Goal: Task Accomplishment & Management: Manage account settings

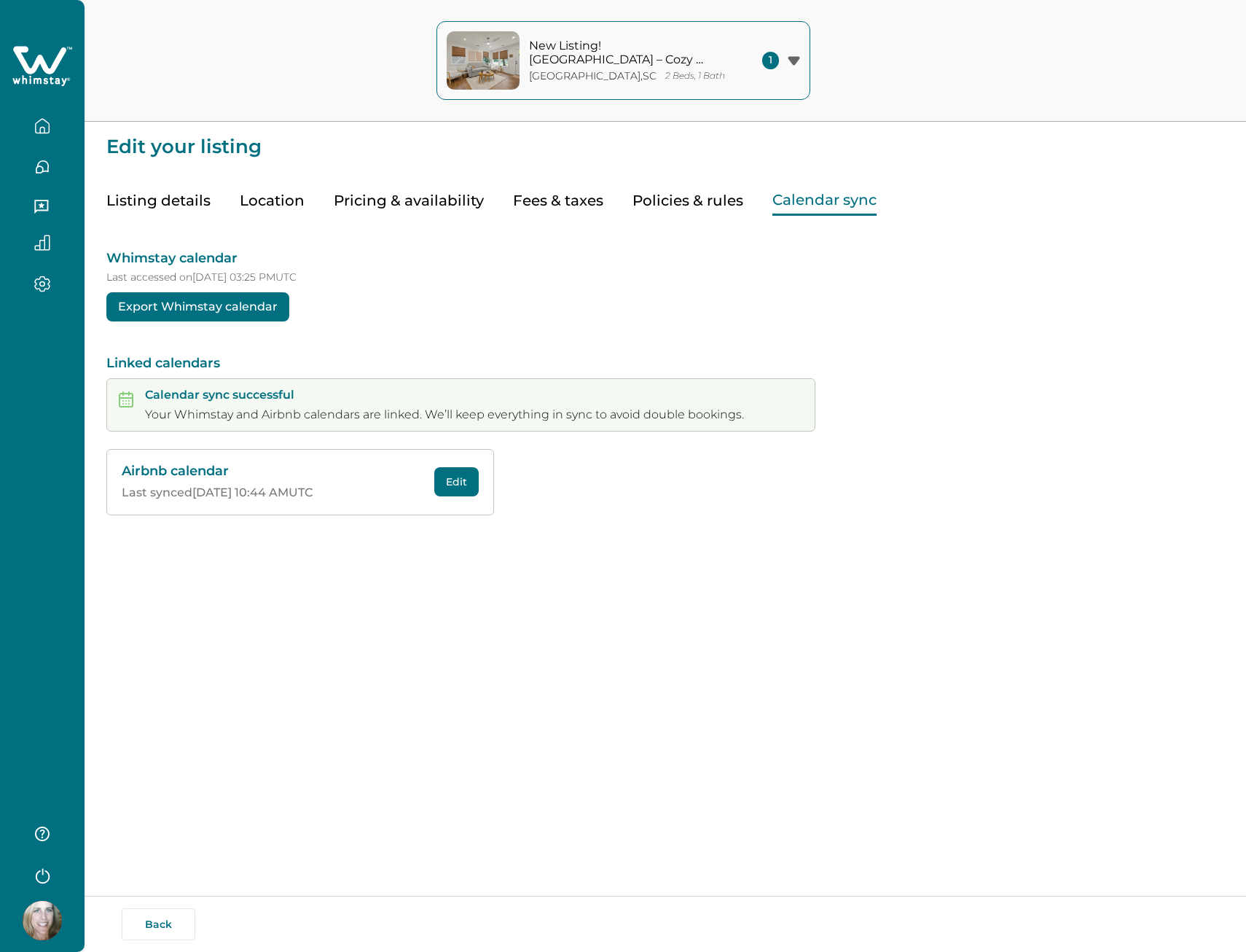
click at [752, 66] on button "New Listing! [GEOGRAPHIC_DATA] – [GEOGRAPHIC_DATA] , [GEOGRAPHIC_DATA] 2 Beds, …" at bounding box center [623, 61] width 374 height 79
click at [665, 132] on p "New Listing! [GEOGRAPHIC_DATA] – Cozy Bungalow" at bounding box center [650, 139] width 282 height 29
click at [792, 61] on icon "button" at bounding box center [794, 61] width 12 height 9
click at [609, 133] on p "New Listing! [GEOGRAPHIC_DATA] – Cozy Bungalow" at bounding box center [650, 139] width 282 height 29
click at [142, 203] on button "Listing details" at bounding box center [158, 200] width 104 height 30
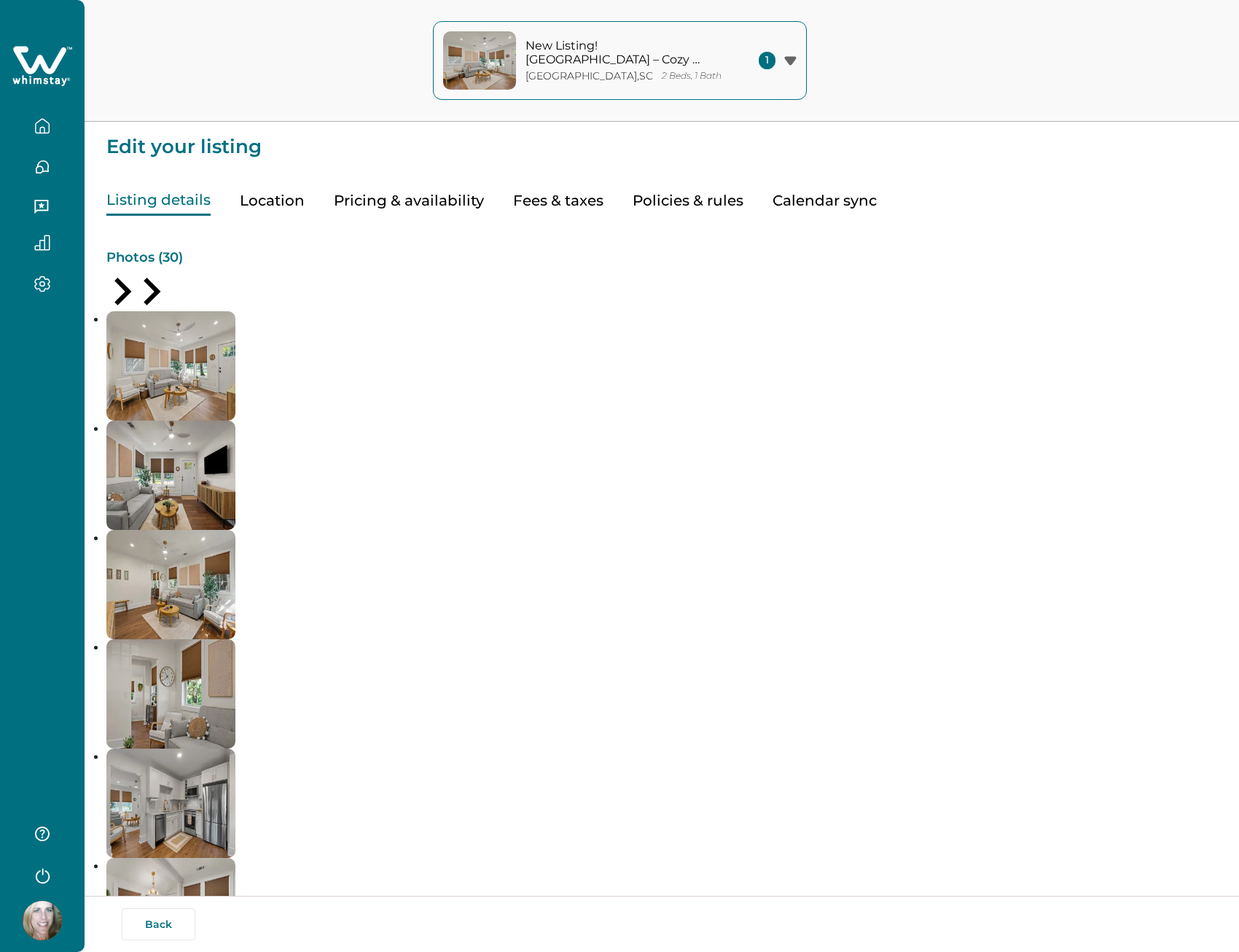
click at [266, 199] on button "Location" at bounding box center [272, 200] width 65 height 30
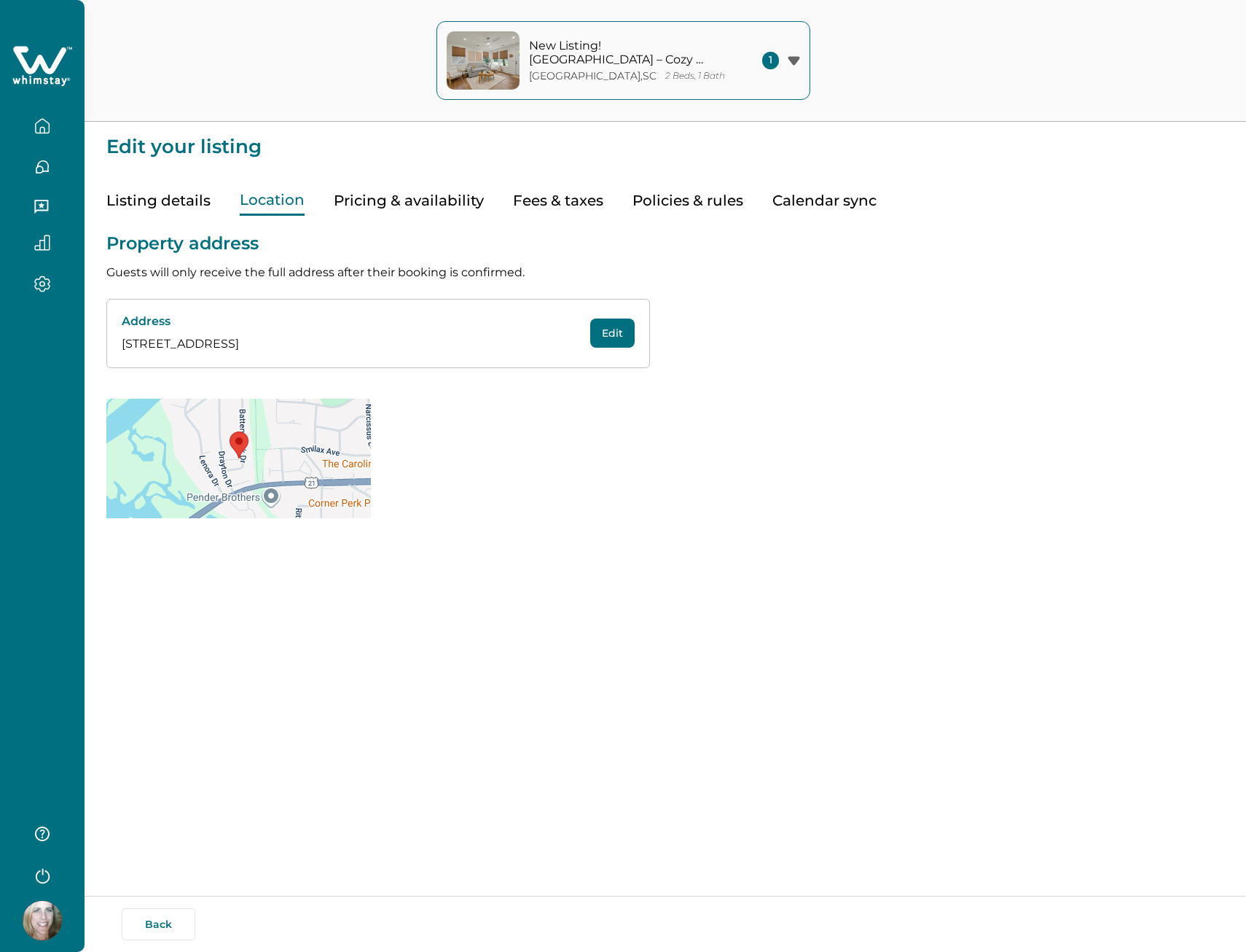
click at [369, 199] on button "Pricing & availability" at bounding box center [408, 200] width 150 height 30
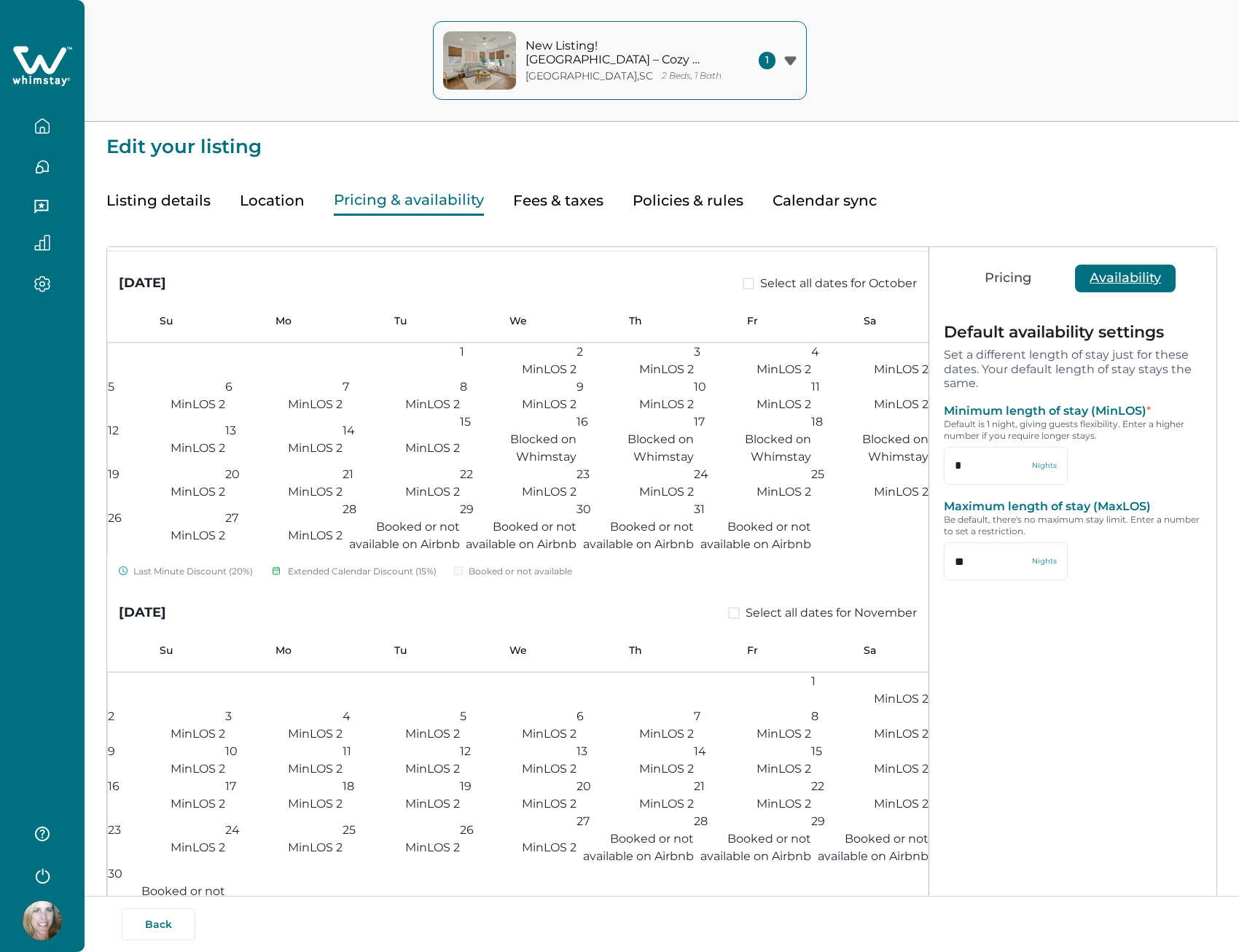
scroll to position [583, 0]
